Goal: Book appointment/travel/reservation

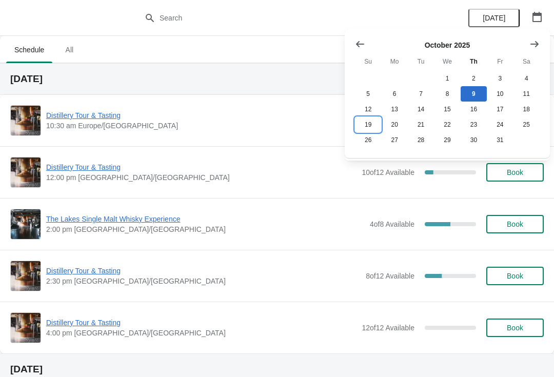
click at [358, 123] on button "19" at bounding box center [368, 124] width 26 height 15
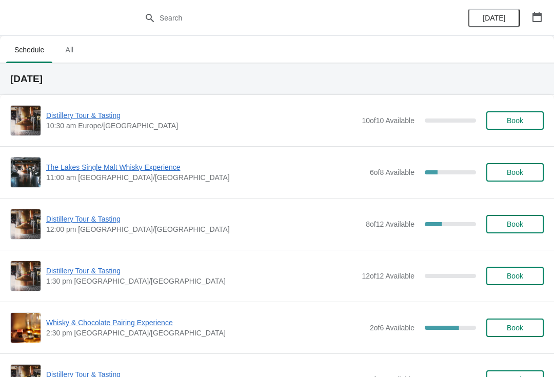
click at [519, 169] on span "Book" at bounding box center [515, 172] width 16 height 8
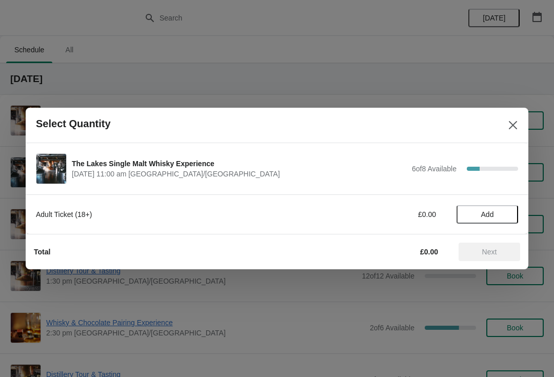
click at [499, 216] on span "Add" at bounding box center [487, 214] width 43 height 8
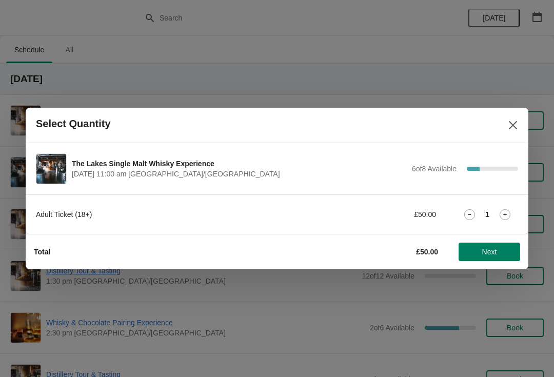
click at [503, 212] on icon at bounding box center [504, 214] width 11 height 11
click at [490, 251] on span "Next" at bounding box center [489, 252] width 15 height 8
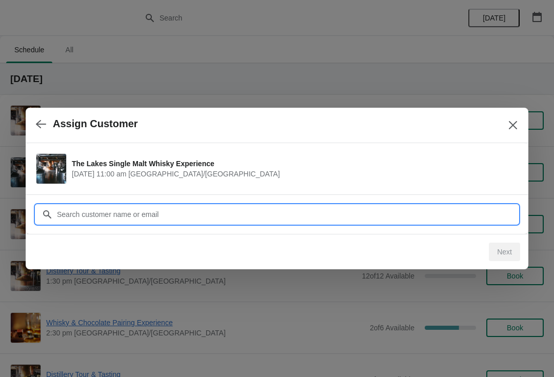
click at [173, 217] on input "Customer" at bounding box center [286, 214] width 461 height 18
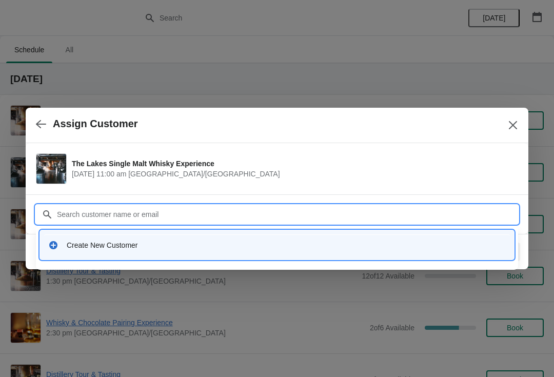
click at [159, 252] on div "Create New Customer" at bounding box center [277, 244] width 466 height 21
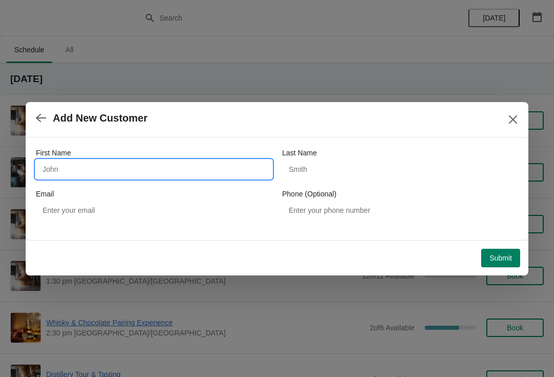
click at [126, 170] on input "First Name" at bounding box center [154, 169] width 236 height 18
type input "a"
type input "[PERSON_NAME]"
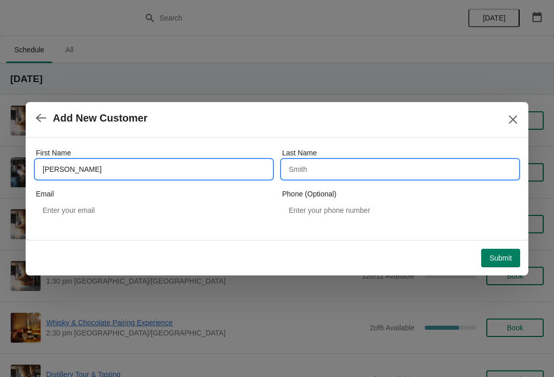
click at [363, 167] on input "Last Name" at bounding box center [400, 169] width 236 height 18
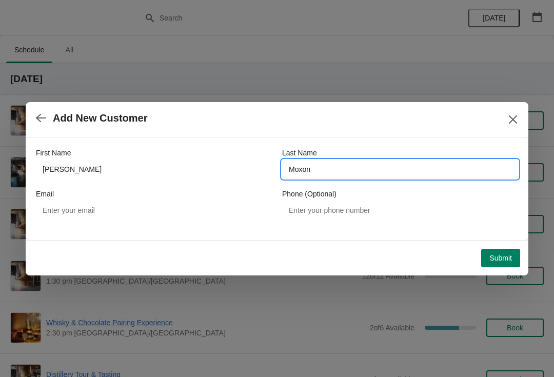
type input "Moxon"
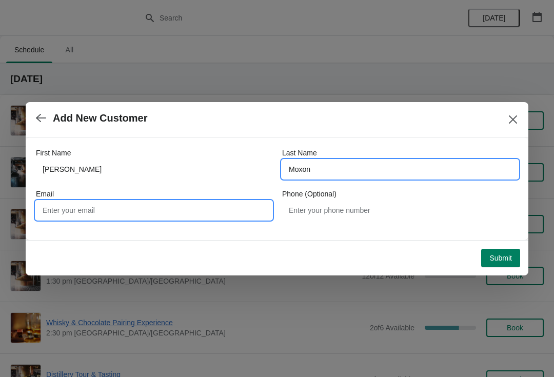
click at [156, 204] on input "Email" at bounding box center [154, 210] width 236 height 18
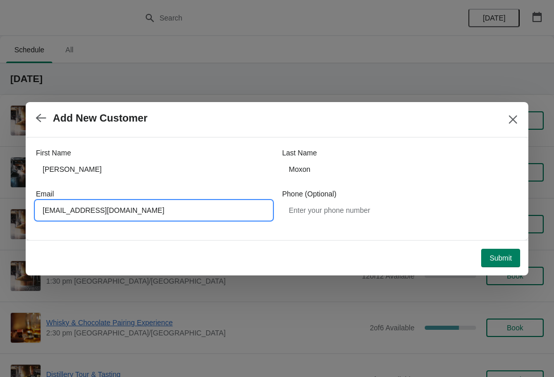
click at [57, 214] on input "[EMAIL_ADDRESS][DOMAIN_NAME]" at bounding box center [154, 210] width 236 height 18
type input "[EMAIL_ADDRESS][DOMAIN_NAME]"
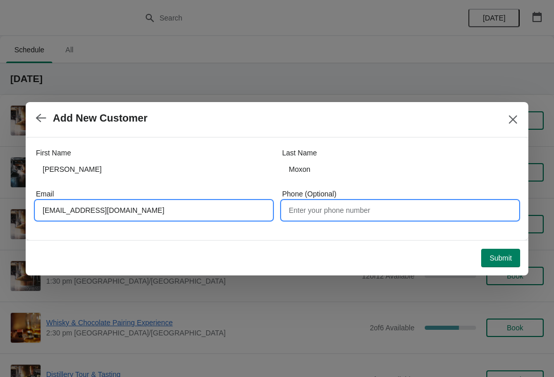
click at [355, 216] on input "Phone (Optional)" at bounding box center [400, 210] width 236 height 18
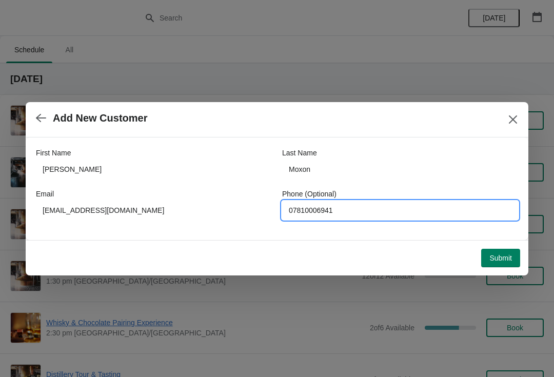
type input "07810006941"
click at [498, 266] on button "Submit" at bounding box center [500, 258] width 39 height 18
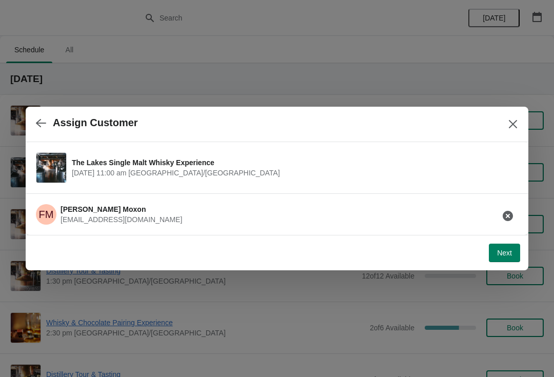
click at [499, 260] on button "Next" at bounding box center [504, 253] width 31 height 18
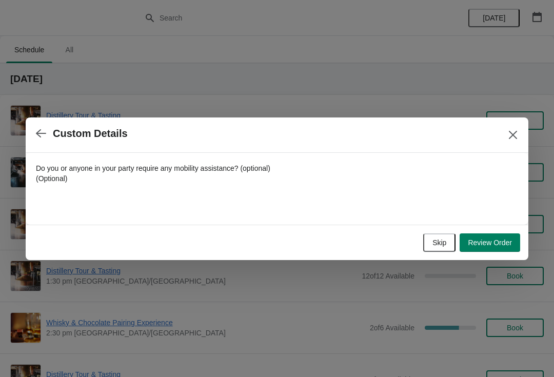
click at [502, 249] on button "Review Order" at bounding box center [489, 242] width 61 height 18
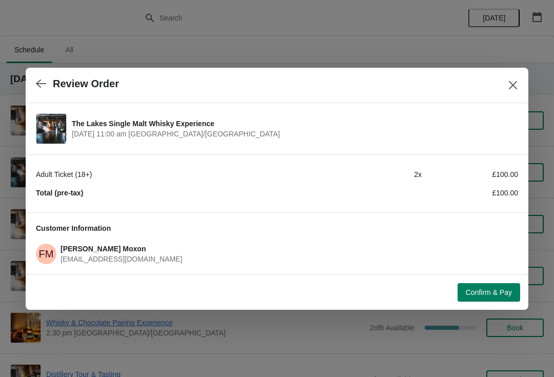
click at [496, 295] on span "Confirm & Pay" at bounding box center [489, 292] width 46 height 8
